Goal: Book appointment/travel/reservation

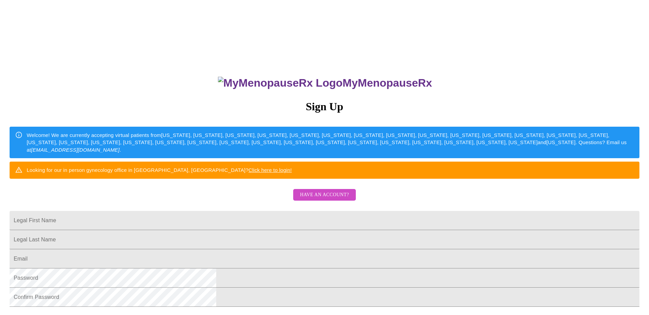
drag, startPoint x: 235, startPoint y: 243, endPoint x: 235, endPoint y: 249, distance: 5.8
click at [235, 230] on input "Legal First Name" at bounding box center [325, 220] width 630 height 19
type input "[PERSON_NAME]"
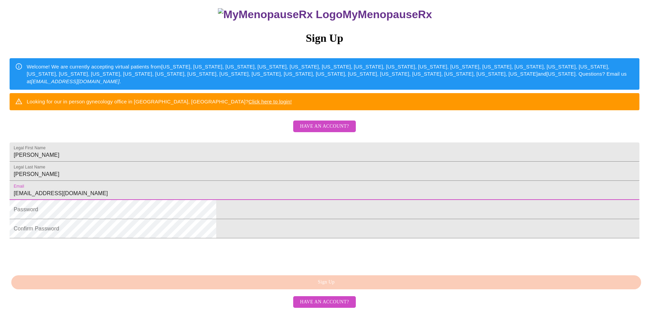
scroll to position [118, 0]
type input "[EMAIL_ADDRESS][DOMAIN_NAME]"
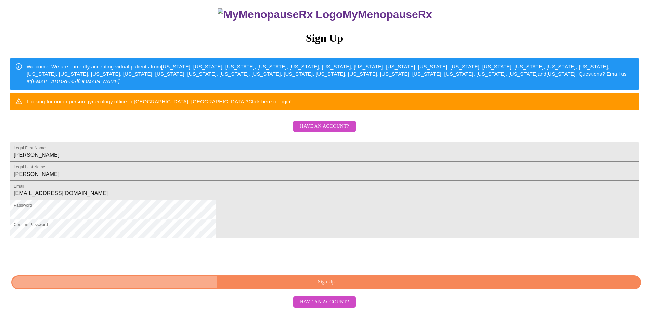
click at [294, 286] on span "Sign Up" at bounding box center [326, 282] width 614 height 9
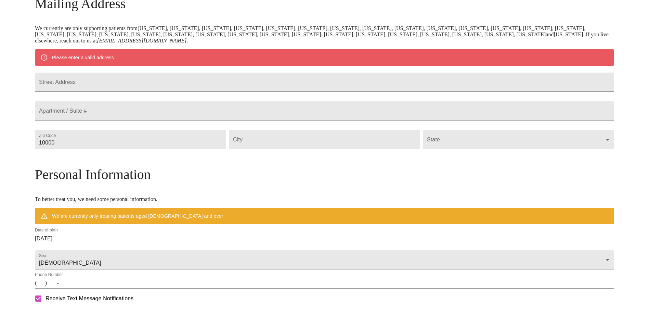
scroll to position [91, 0]
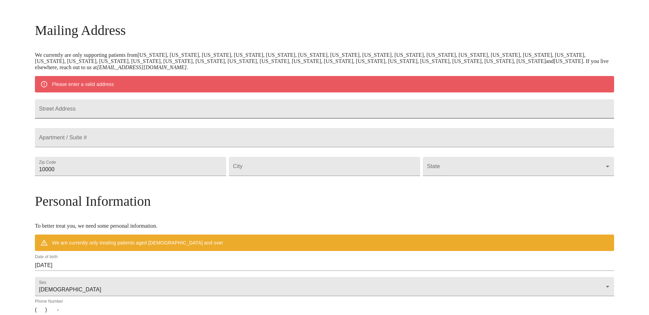
click at [136, 114] on input "Street Address" at bounding box center [324, 108] width 579 height 19
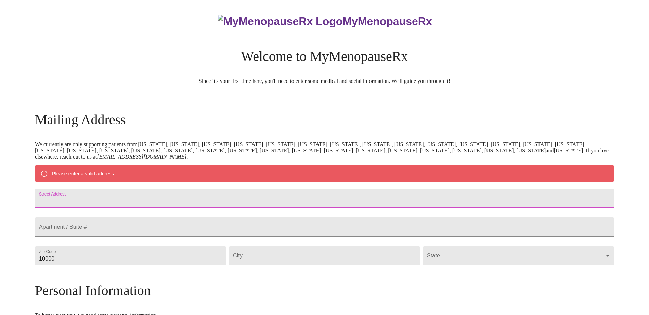
scroll to position [0, 0]
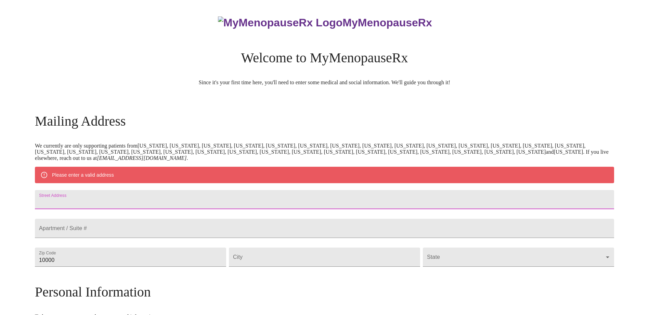
click at [124, 203] on input "Street Address" at bounding box center [324, 199] width 579 height 19
type input "[STREET_ADDRESS]"
drag, startPoint x: 108, startPoint y: 276, endPoint x: 101, endPoint y: 275, distance: 7.2
click at [101, 275] on div "MyMenopauseRx Welcome to MyMenopauseRx Since it's your first time here, you'll …" at bounding box center [324, 269] width 579 height 533
type input "60540"
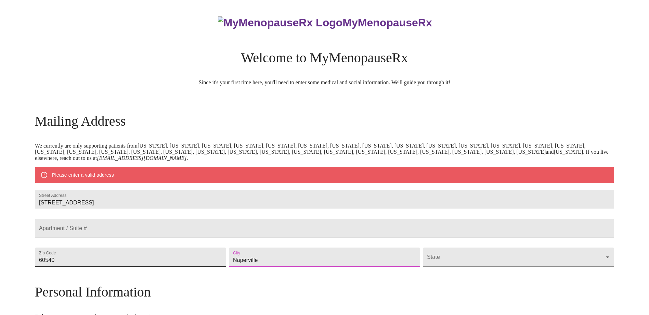
type input "Naperville"
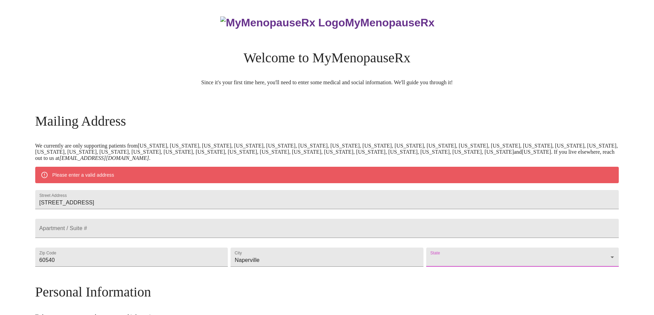
click at [425, 273] on body "MyMenopauseRx Welcome to MyMenopauseRx Since it's your first time here, you'll …" at bounding box center [327, 269] width 649 height 533
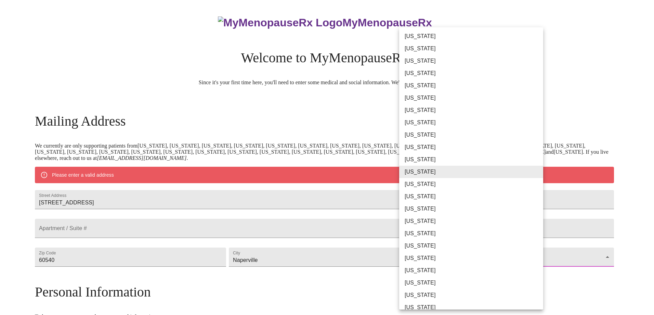
click at [429, 185] on li "[US_STATE]" at bounding box center [473, 184] width 149 height 12
type input "[US_STATE]"
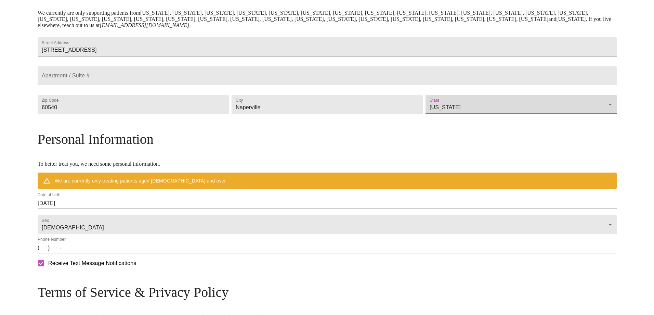
scroll to position [137, 0]
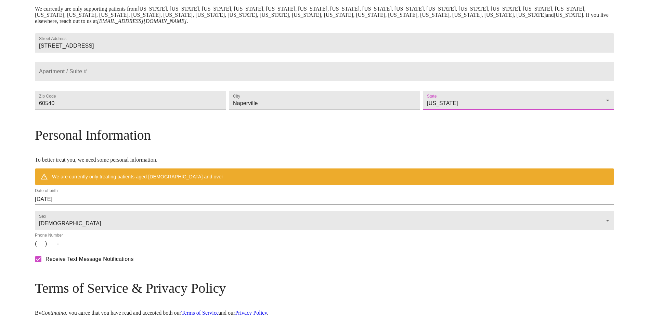
click at [121, 205] on input "[DATE]" at bounding box center [324, 199] width 579 height 11
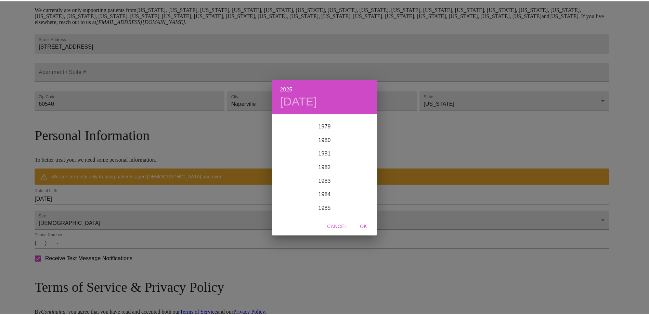
scroll to position [1101, 0]
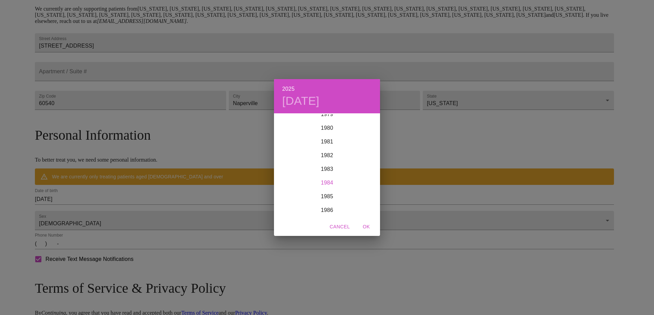
click at [326, 182] on div "1984" at bounding box center [327, 183] width 106 height 14
click at [328, 153] on div "May" at bounding box center [326, 153] width 35 height 26
click at [317, 162] on span "8" at bounding box center [313, 162] width 12 height 7
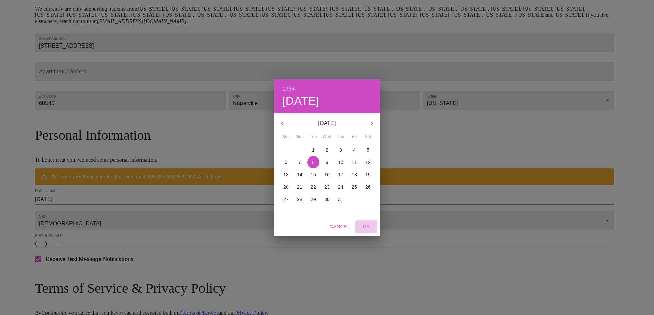
click at [369, 226] on span "OK" at bounding box center [366, 226] width 16 height 9
type input "[DATE]"
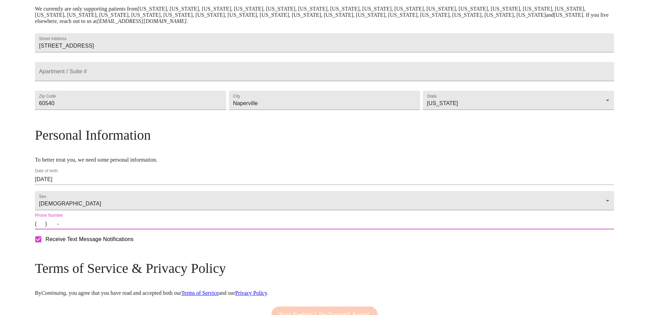
click at [138, 229] on input "(   )    -" at bounding box center [324, 223] width 579 height 11
click at [114, 229] on input "(   )    -" at bounding box center [324, 223] width 579 height 11
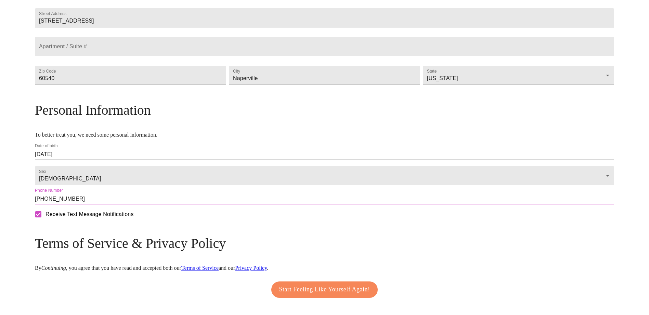
scroll to position [204, 0]
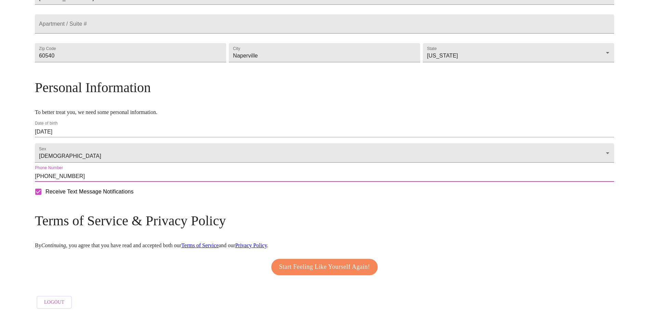
type input "[PHONE_NUMBER]"
click at [298, 263] on span "Start Feeling Like Yourself Again!" at bounding box center [324, 266] width 91 height 11
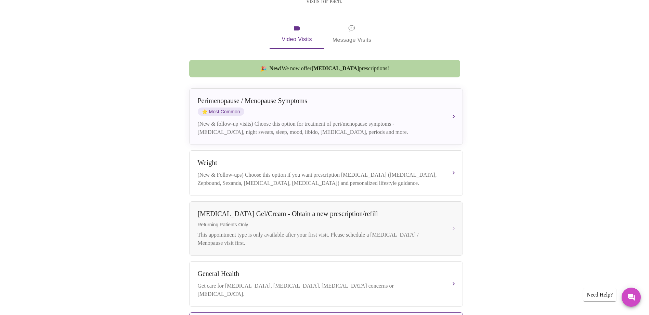
scroll to position [69, 0]
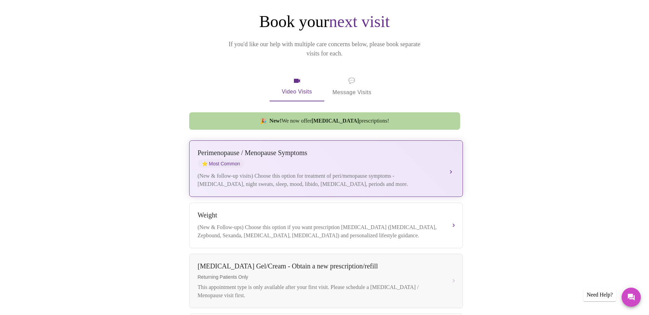
click at [299, 149] on div "Perimenopause / Menopause Symptoms" at bounding box center [319, 153] width 243 height 8
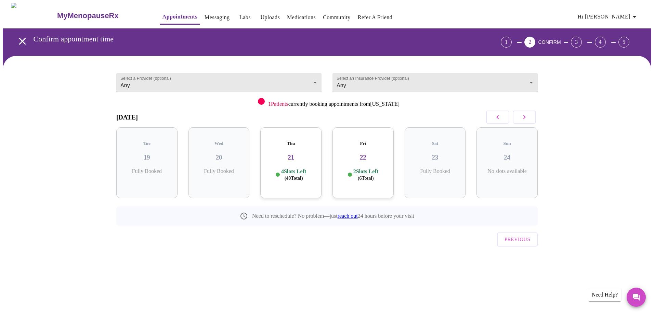
click at [287, 154] on h3 "21" at bounding box center [291, 158] width 50 height 8
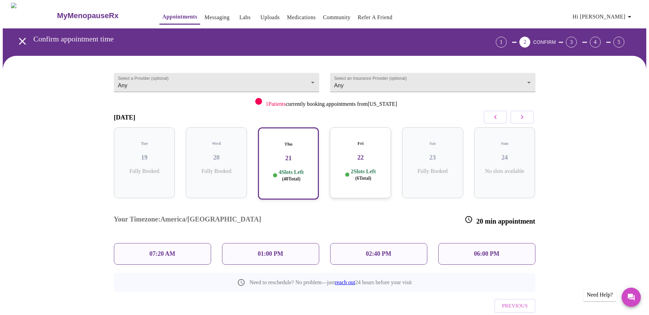
click at [499, 250] on p "06:00 PM" at bounding box center [486, 253] width 25 height 7
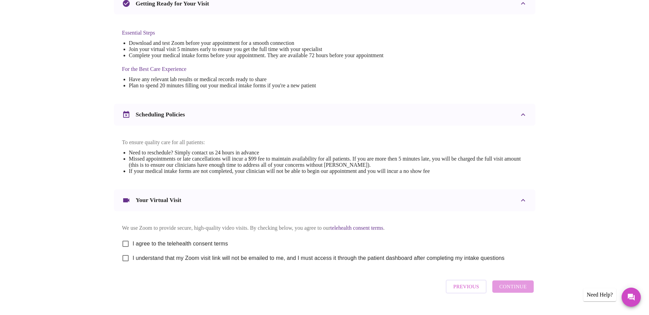
scroll to position [171, 0]
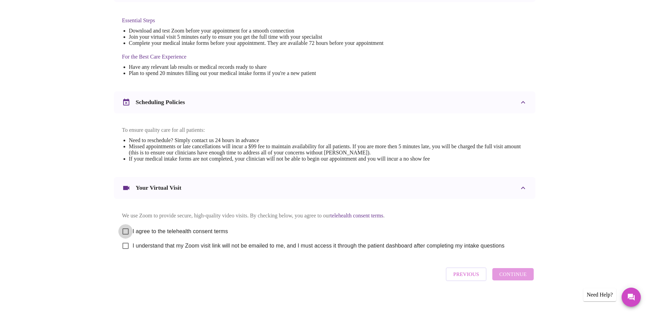
click at [127, 235] on input "I agree to the telehealth consent terms" at bounding box center [125, 231] width 14 height 14
checkbox input "true"
click at [125, 251] on input "I understand that my Zoom visit link will not be emailed to me, and I must acce…" at bounding box center [125, 245] width 14 height 14
checkbox input "true"
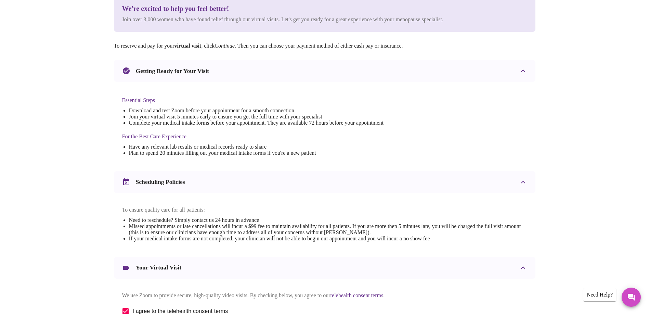
scroll to position [181, 0]
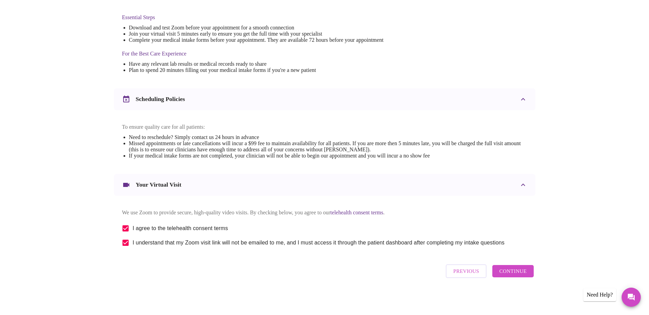
click at [519, 273] on span "Continue" at bounding box center [512, 270] width 27 height 9
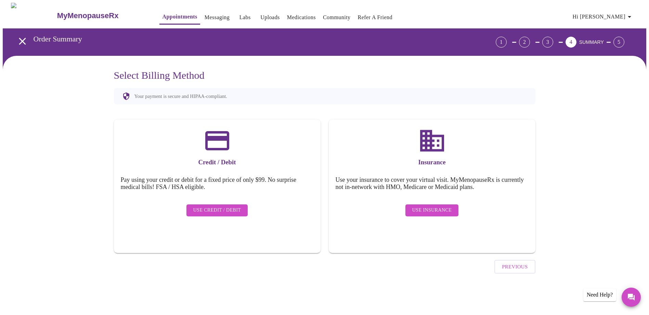
scroll to position [0, 0]
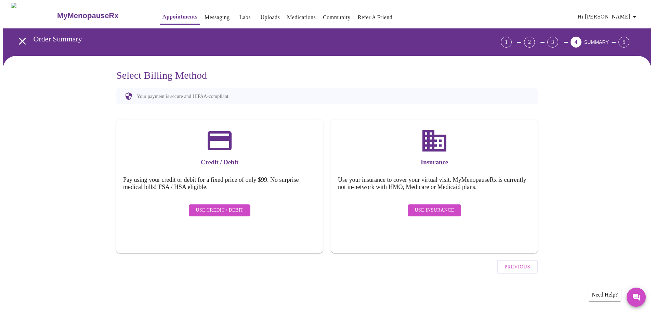
click at [442, 206] on span "Use Insurance" at bounding box center [434, 210] width 39 height 9
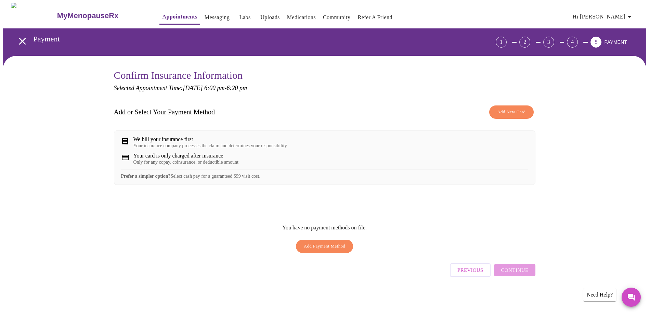
click at [76, 13] on h3 "MyMenopauseRx" at bounding box center [88, 15] width 62 height 9
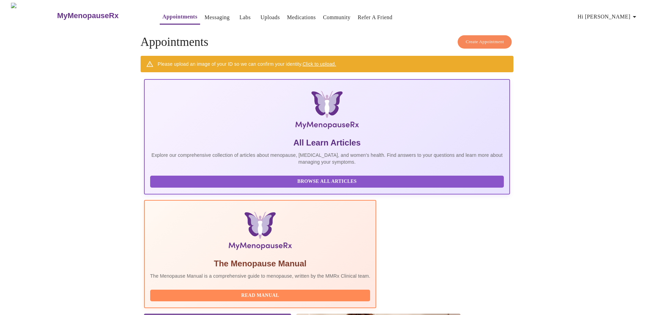
click at [631, 16] on span "Hi [PERSON_NAME]" at bounding box center [608, 17] width 61 height 10
click at [198, 14] on div at bounding box center [327, 157] width 654 height 315
click at [325, 14] on link "Community" at bounding box center [337, 18] width 28 height 10
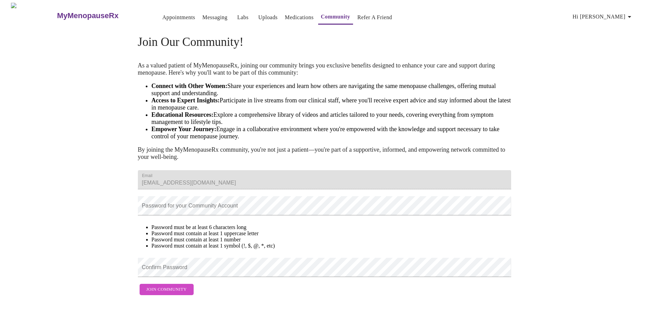
click at [162, 13] on link "Appointments" at bounding box center [178, 18] width 33 height 10
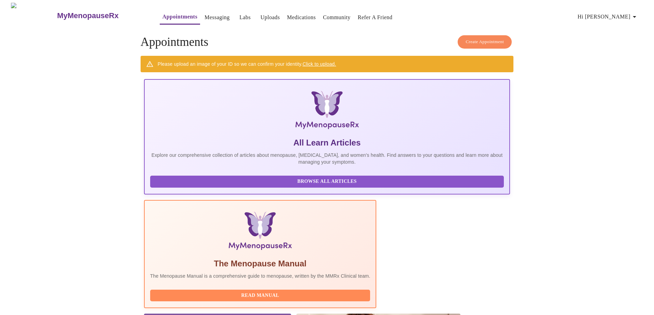
drag, startPoint x: 506, startPoint y: 36, endPoint x: 541, endPoint y: 49, distance: 37.3
drag, startPoint x: 541, startPoint y: 49, endPoint x: 623, endPoint y: 13, distance: 89.2
click at [623, 13] on span "Hi [PERSON_NAME]" at bounding box center [608, 17] width 61 height 10
click at [622, 29] on li "Billing" at bounding box center [623, 27] width 31 height 12
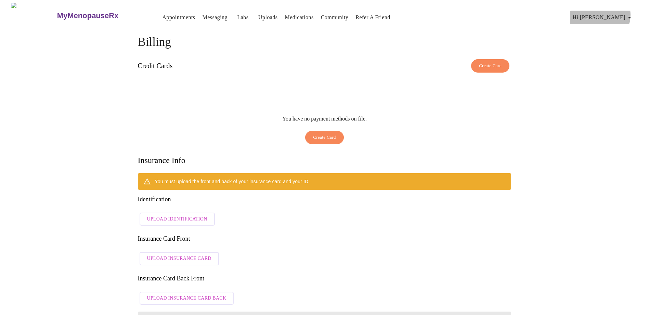
click at [628, 13] on span "Hi [PERSON_NAME]" at bounding box center [603, 18] width 61 height 10
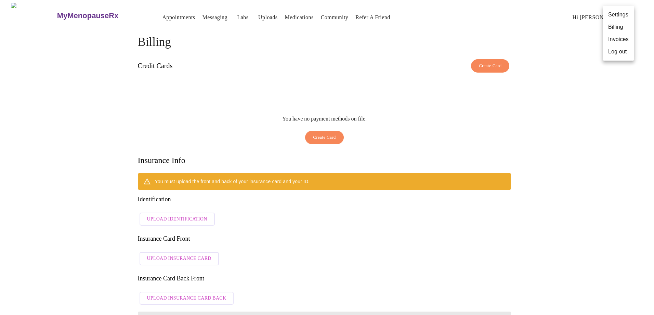
click at [622, 39] on li "Invoices" at bounding box center [618, 39] width 31 height 12
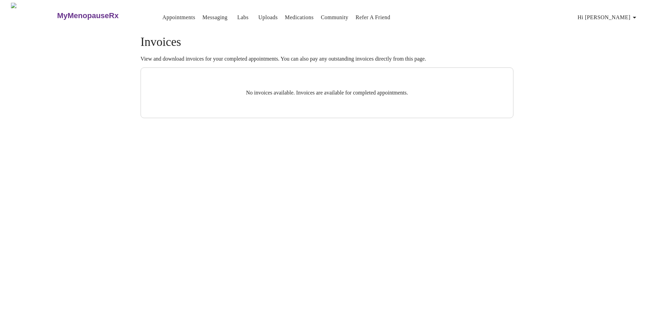
click at [258, 14] on link "Uploads" at bounding box center [267, 18] width 19 height 10
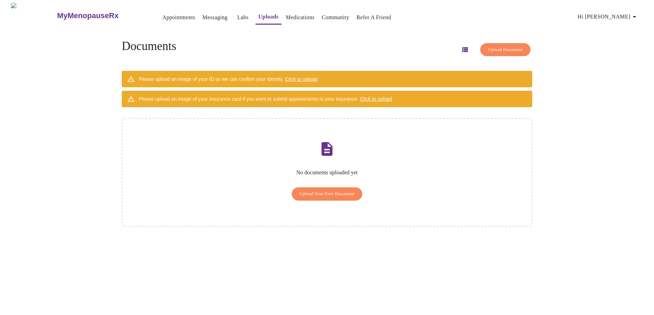
click at [237, 13] on link "Labs" at bounding box center [242, 18] width 11 height 10
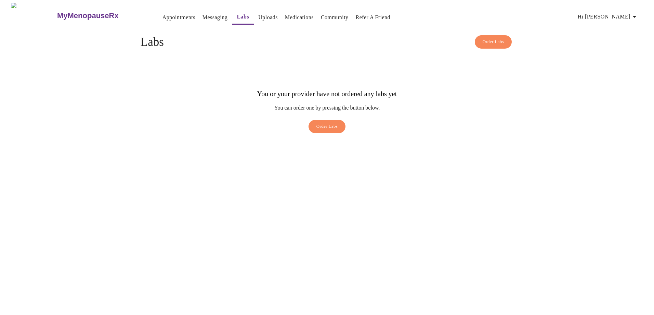
click at [179, 17] on span "Appointments Messaging Labs Uploads Medications Community Refer a Friend Hi [PE…" at bounding box center [394, 15] width 497 height 18
click at [203, 15] on link "Messaging" at bounding box center [215, 18] width 25 height 10
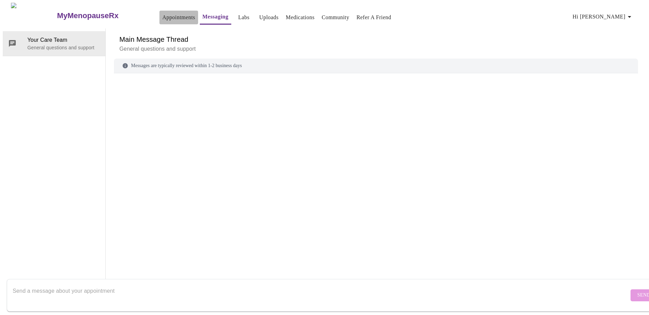
click at [159, 20] on button "Appointments" at bounding box center [178, 18] width 38 height 14
click at [162, 16] on link "Appointments" at bounding box center [178, 18] width 33 height 10
